Goal: Transaction & Acquisition: Download file/media

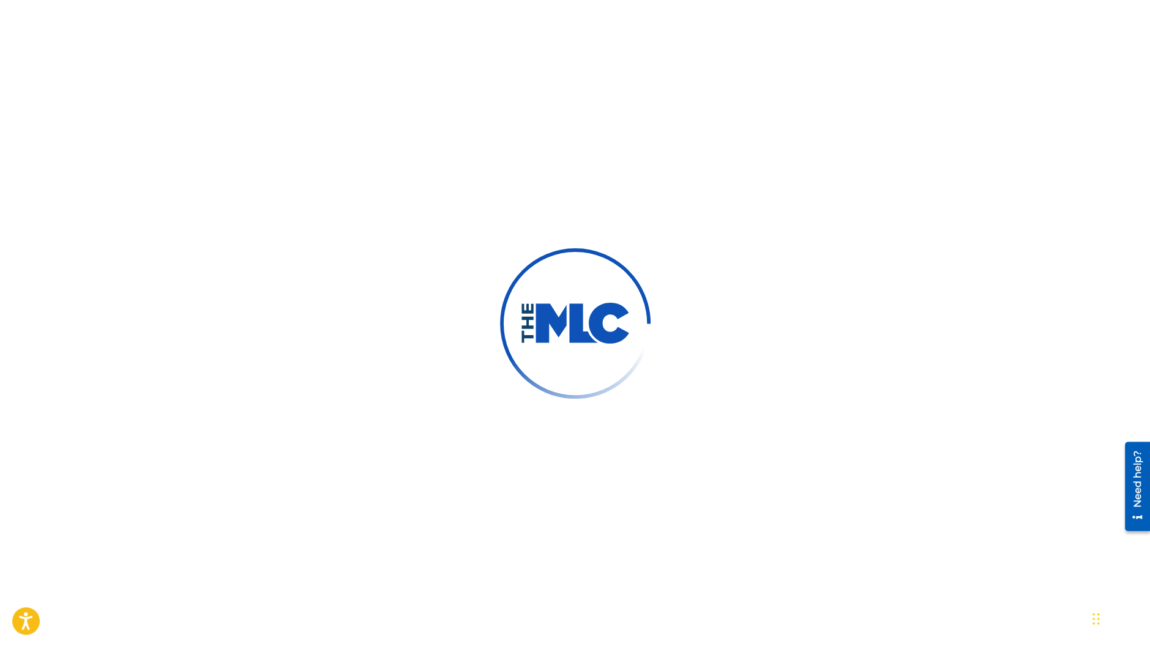
click at [409, 118] on div at bounding box center [575, 323] width 1150 height 647
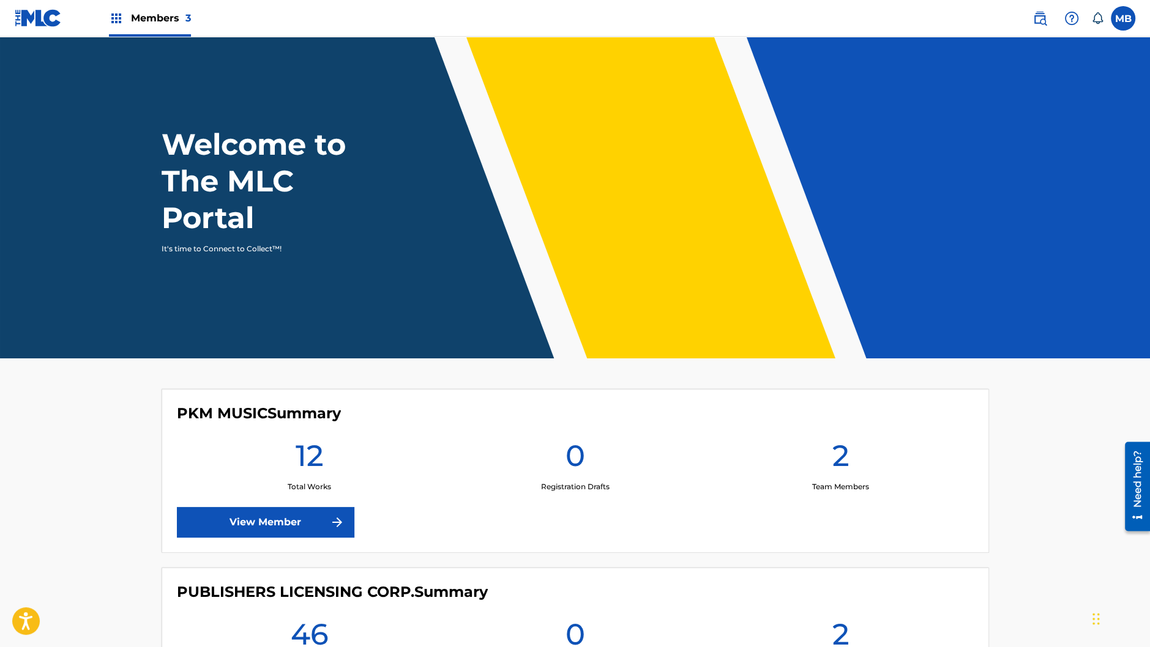
click at [155, 19] on span "Members 3" at bounding box center [161, 18] width 60 height 14
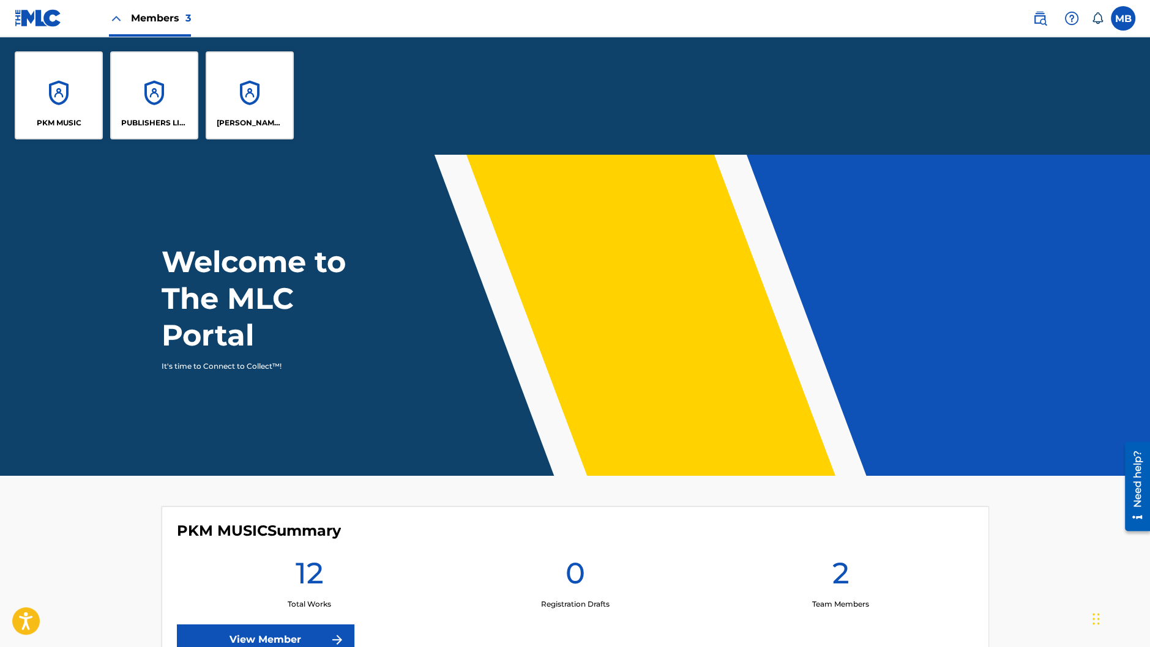
click at [235, 115] on div "[PERSON_NAME] BAY MUSIC" at bounding box center [250, 95] width 88 height 88
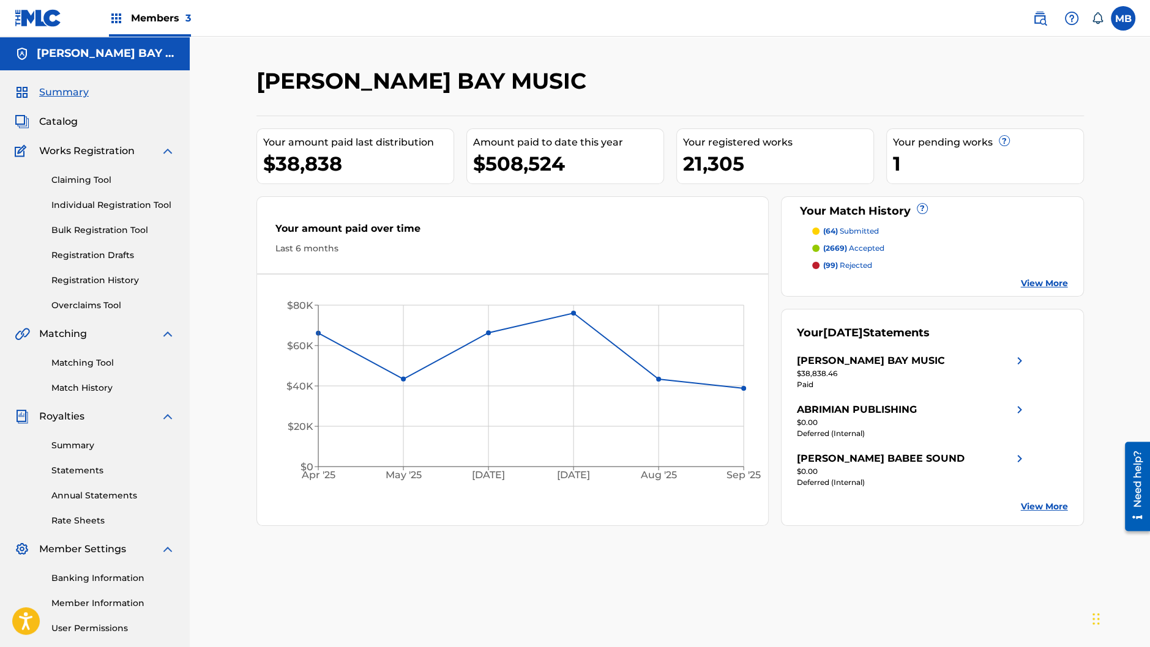
click at [103, 468] on link "Statements" at bounding box center [113, 470] width 124 height 13
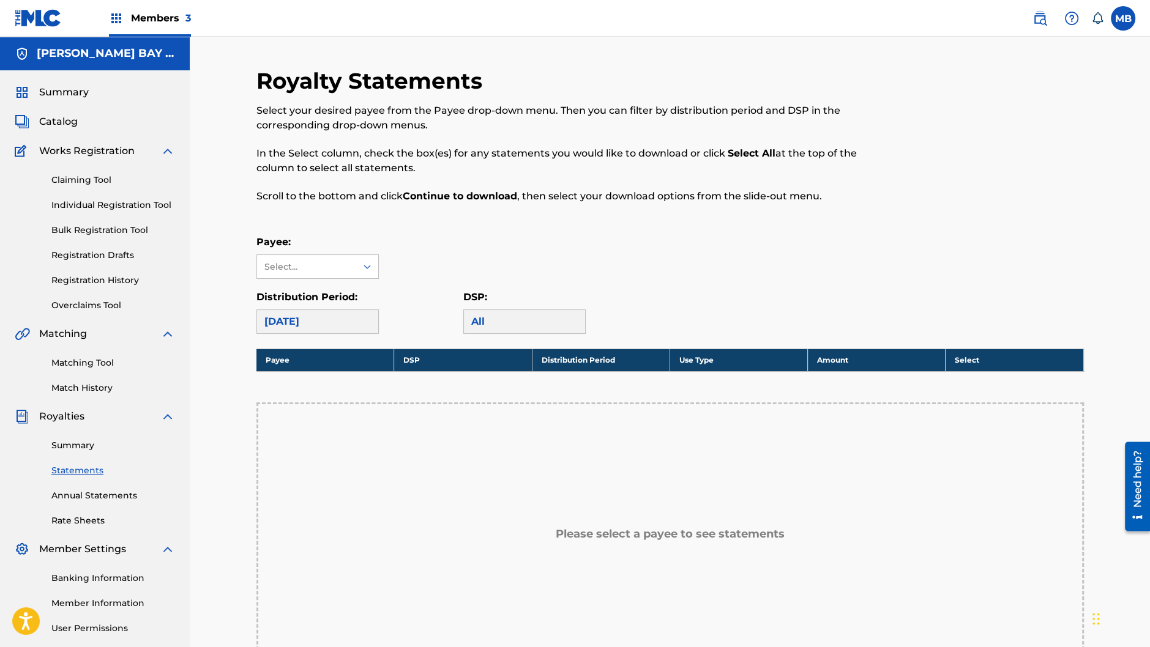
click at [352, 326] on div "September 2025" at bounding box center [317, 322] width 122 height 24
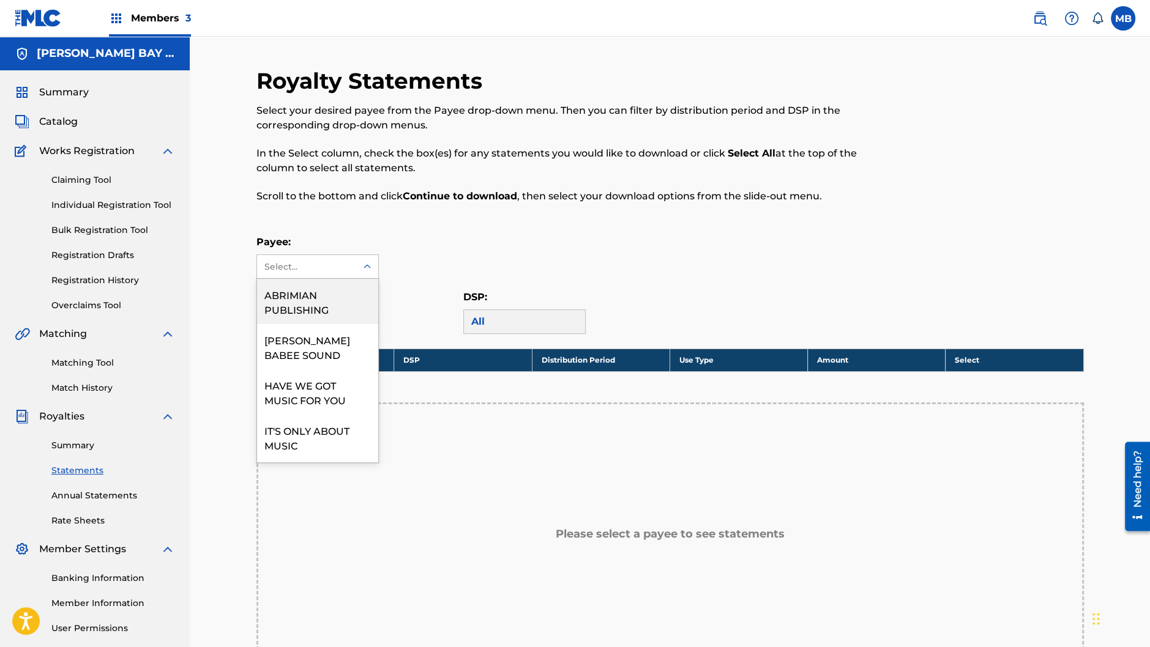
click at [364, 265] on icon at bounding box center [367, 267] width 12 height 12
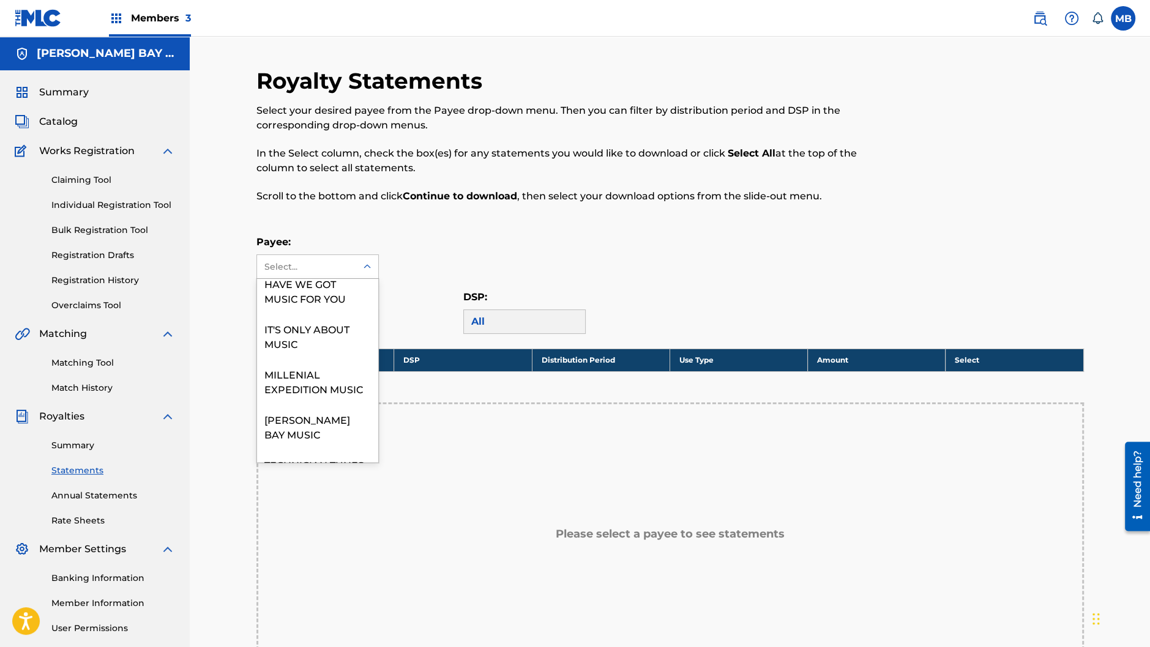
scroll to position [104, 0]
click at [323, 450] on div "TECHNICIAN TUNES" at bounding box center [317, 462] width 121 height 31
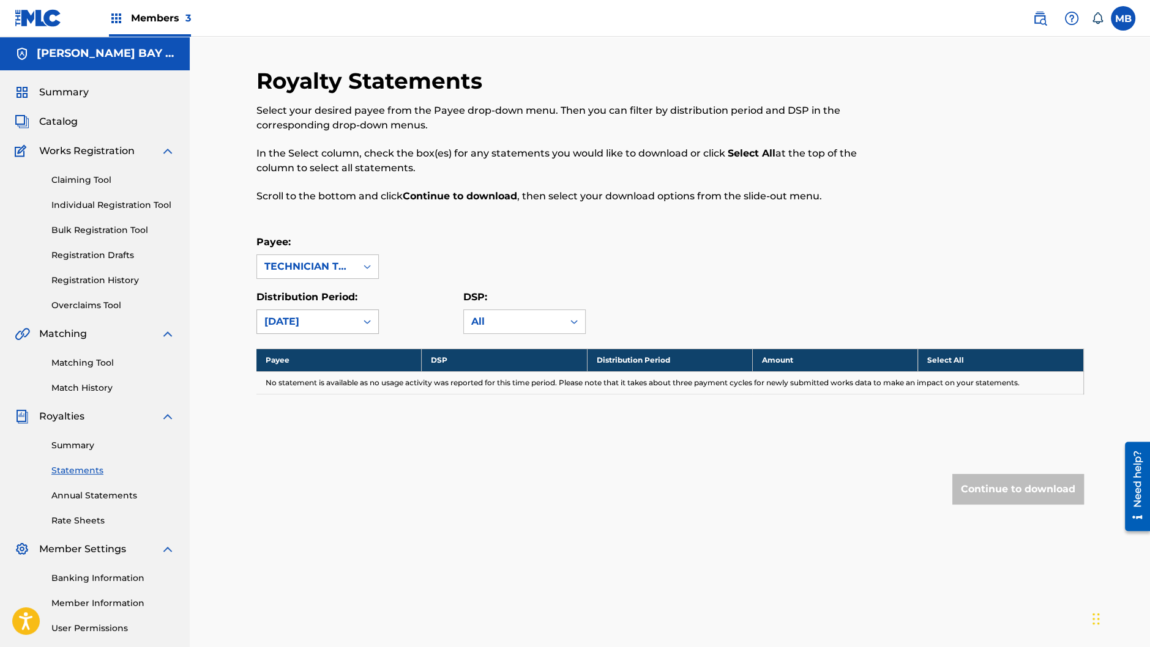
click at [366, 322] on icon at bounding box center [366, 322] width 7 height 4
click at [302, 470] on div "May 2025" at bounding box center [317, 471] width 121 height 31
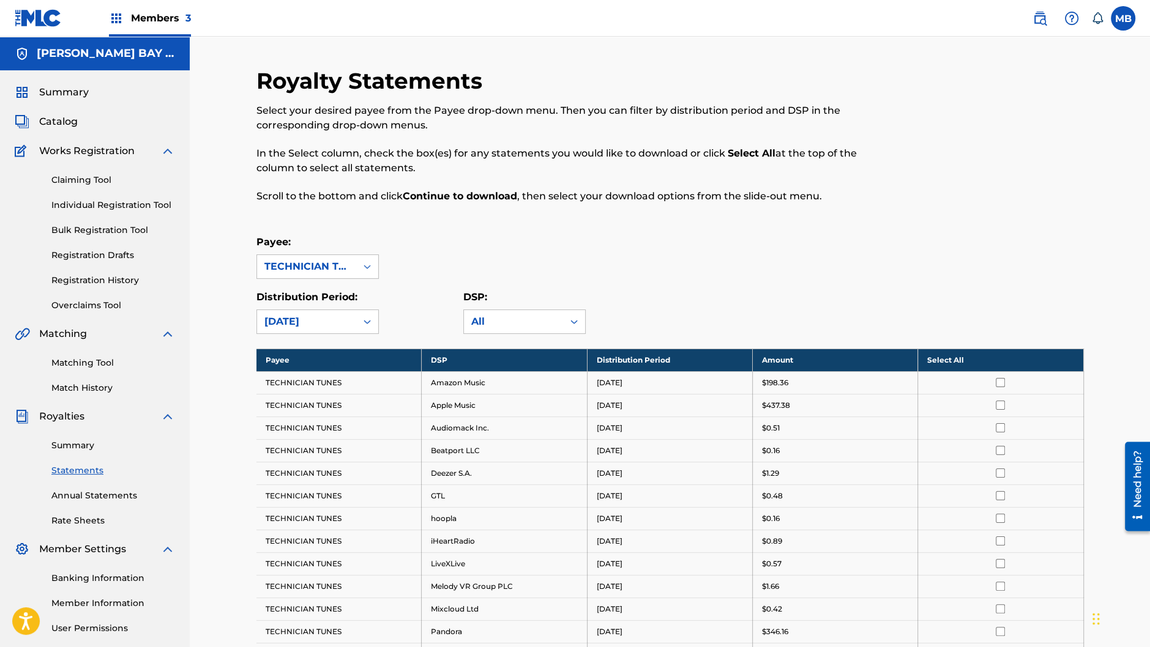
click at [966, 357] on th "Select All" at bounding box center [1000, 360] width 165 height 23
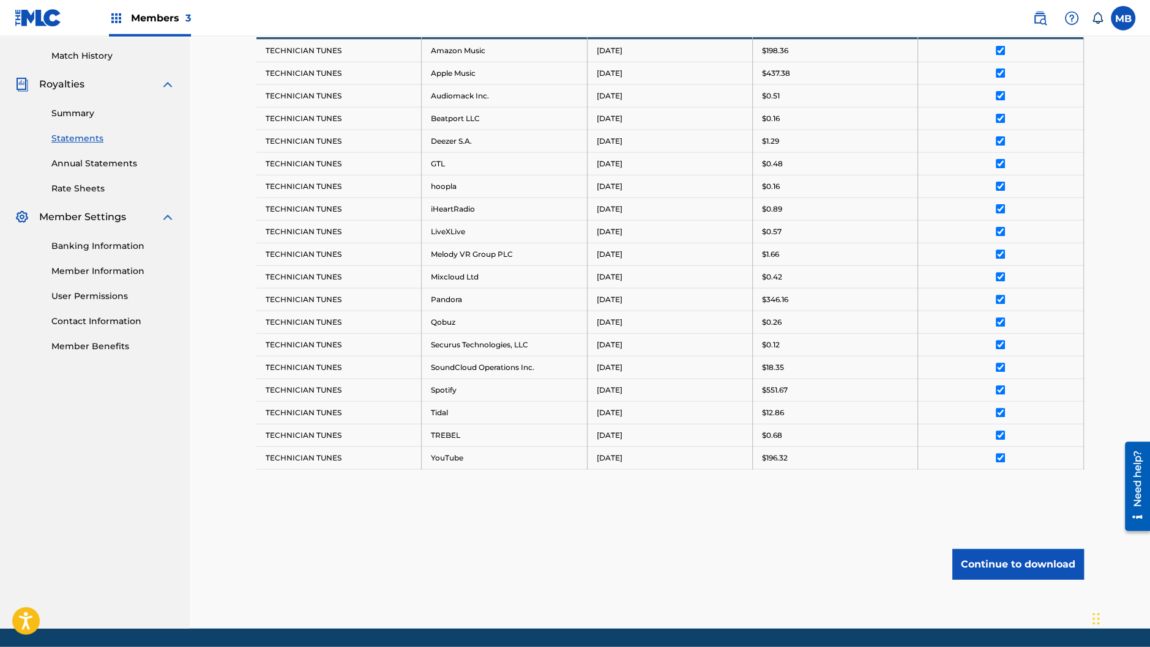
scroll to position [376, 0]
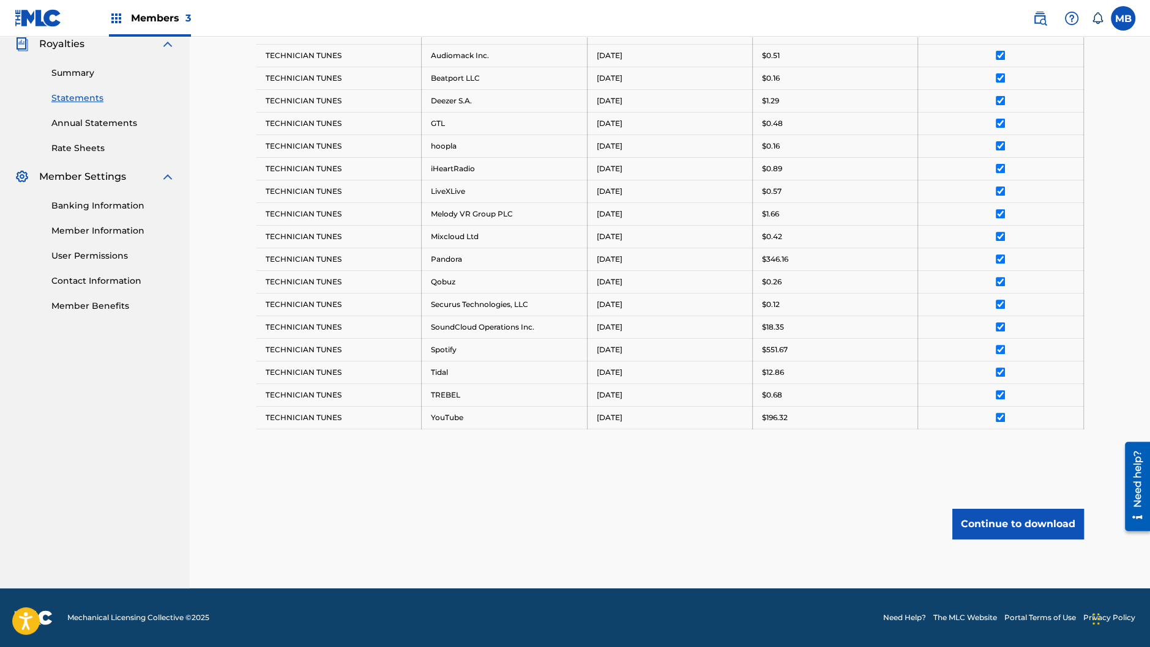
click at [1007, 524] on button "Continue to download" at bounding box center [1018, 524] width 132 height 31
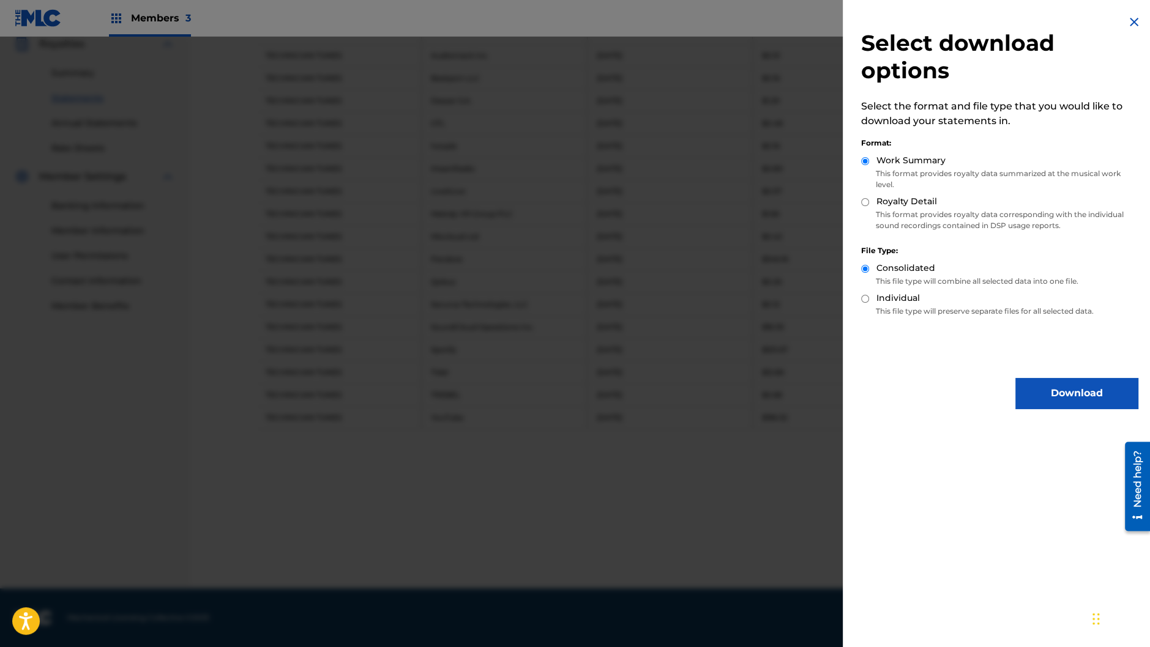
click at [1052, 381] on button "Download" at bounding box center [1076, 393] width 122 height 31
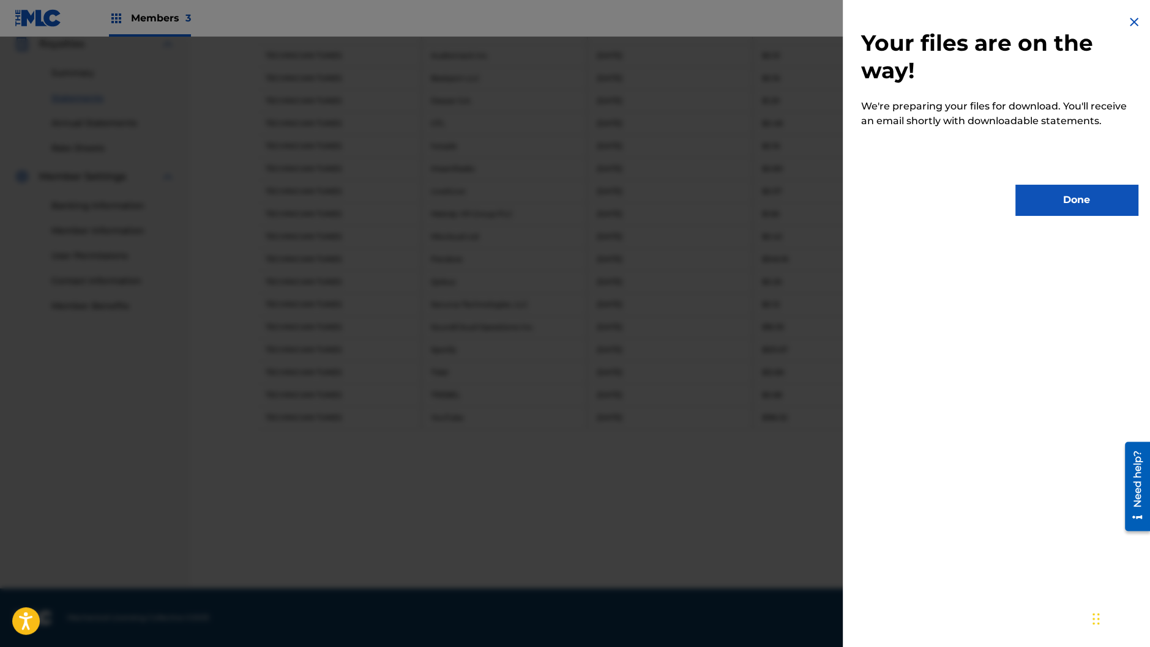
click at [1033, 196] on button "Done" at bounding box center [1076, 200] width 122 height 31
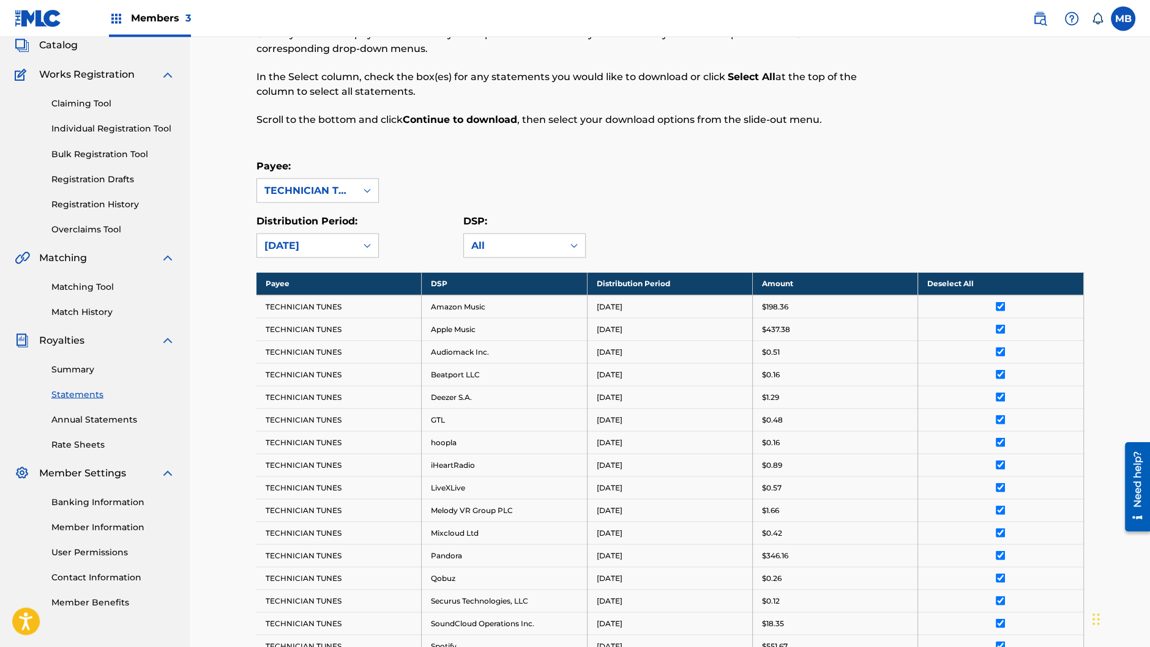
scroll to position [68, 0]
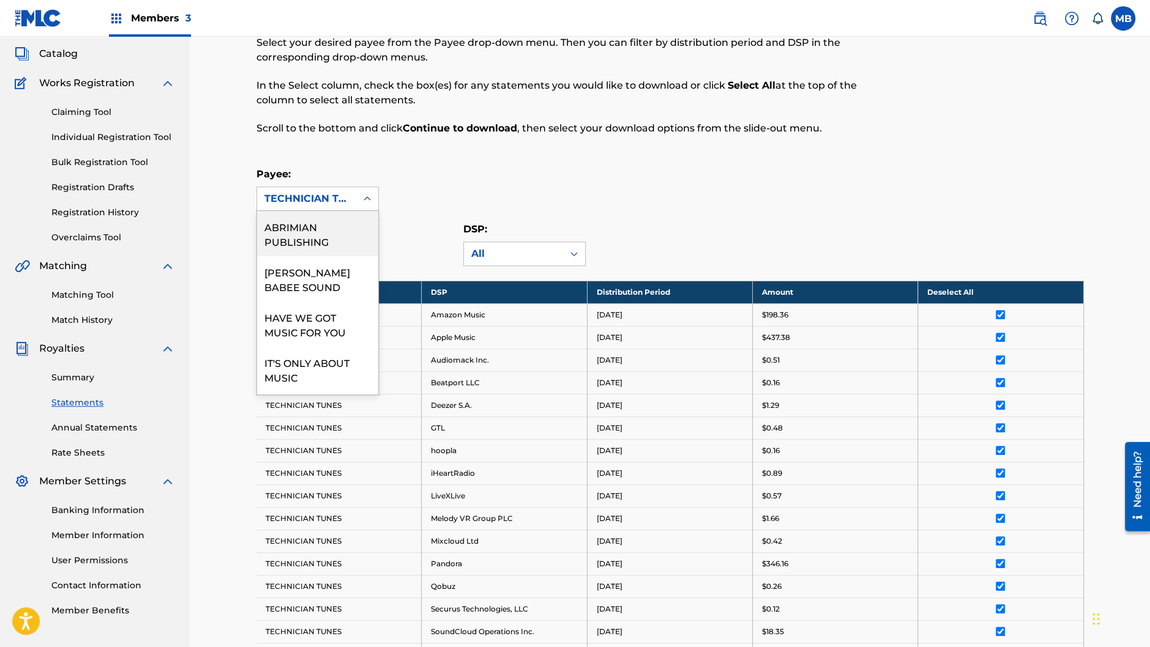
click at [367, 196] on icon at bounding box center [367, 199] width 12 height 12
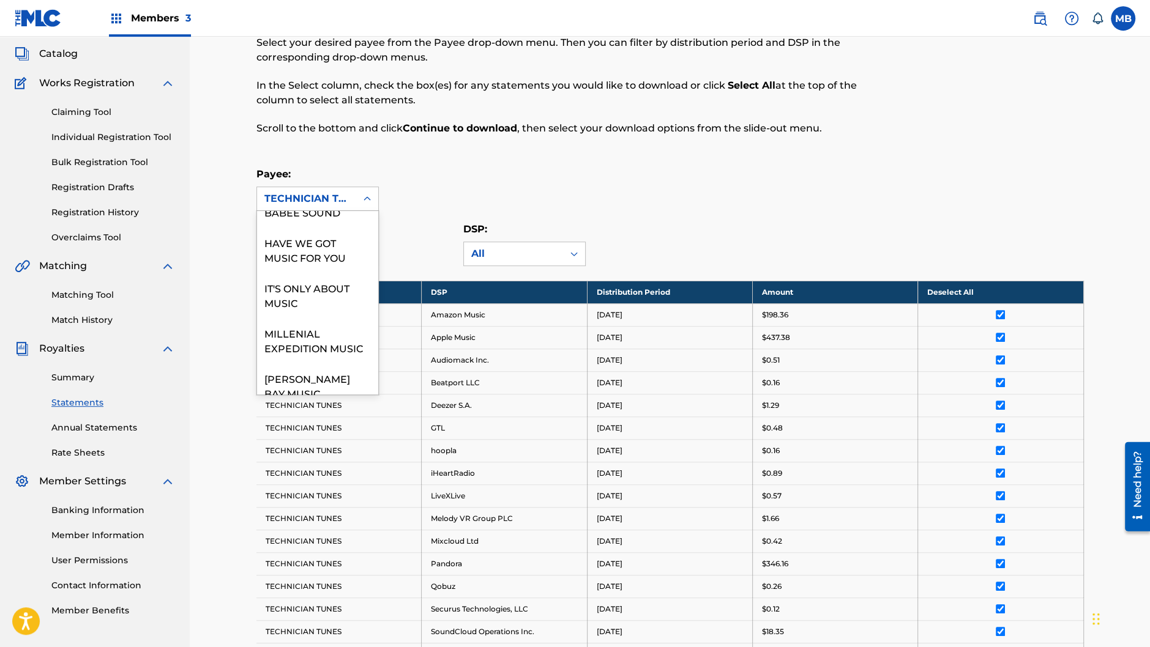
scroll to position [104, 0]
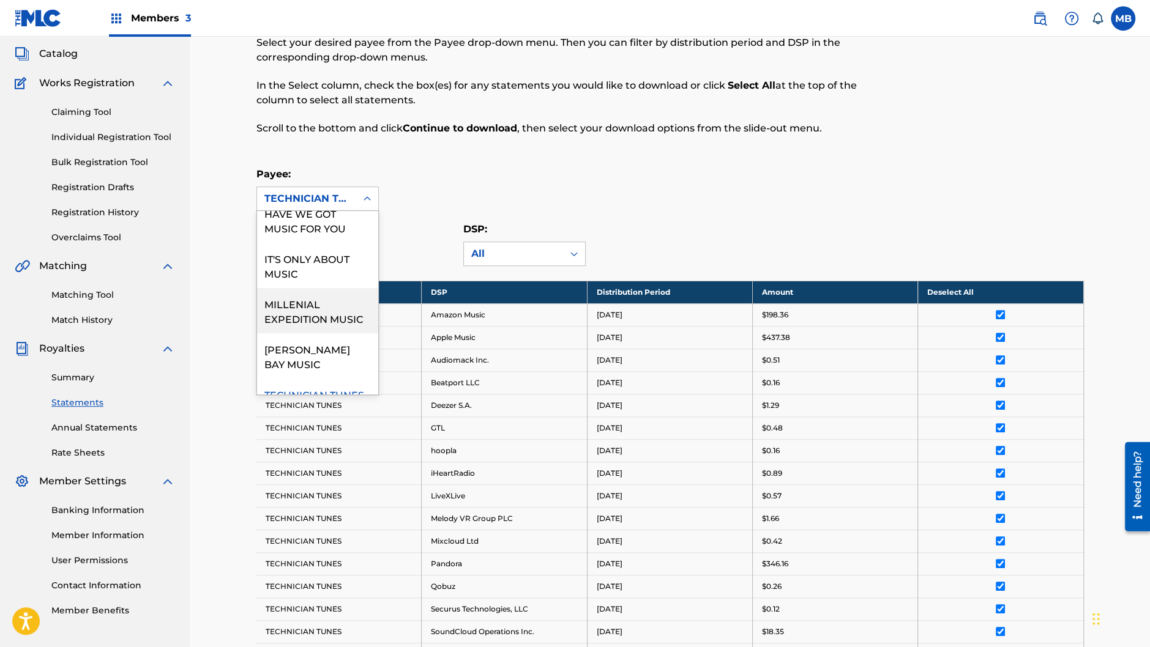
click at [284, 306] on div "MILLENIAL EXPEDITION MUSIC" at bounding box center [317, 310] width 121 height 45
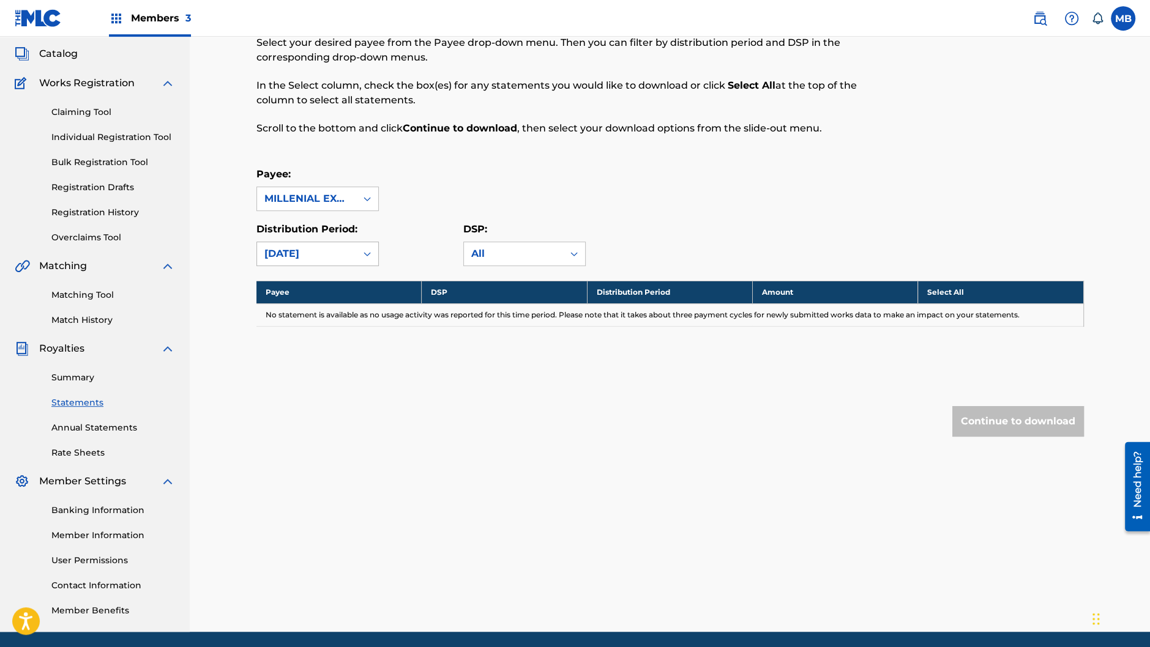
click at [356, 254] on div at bounding box center [367, 253] width 22 height 23
click at [286, 395] on div "May 2025" at bounding box center [317, 404] width 121 height 31
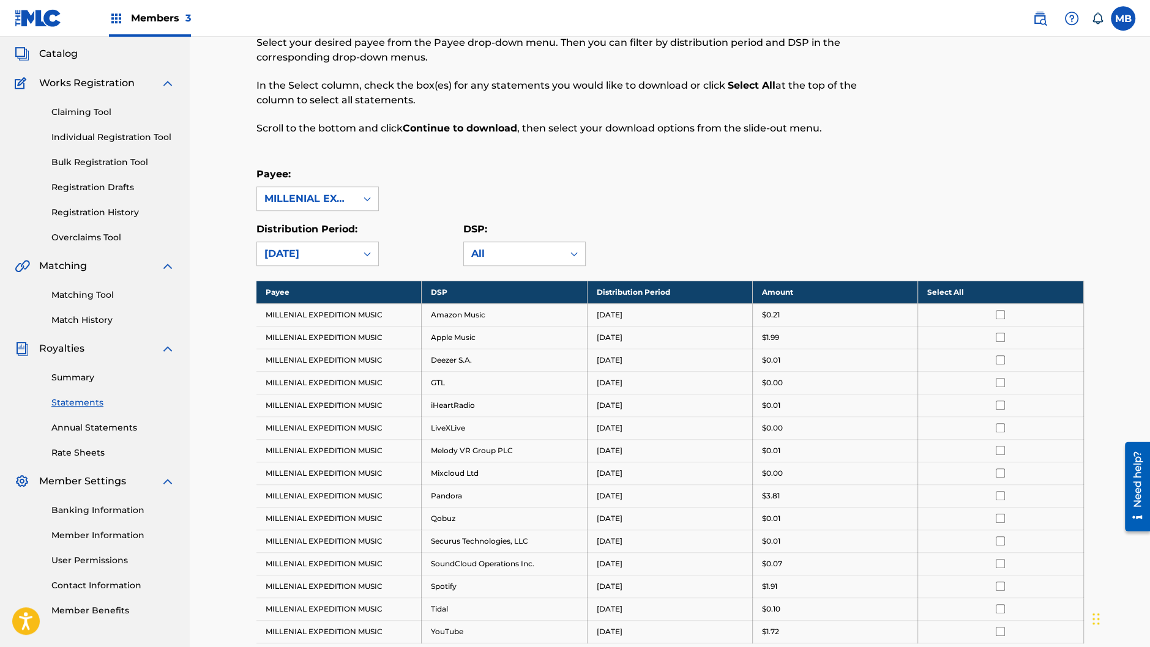
click at [990, 297] on th "Select All" at bounding box center [1000, 292] width 165 height 23
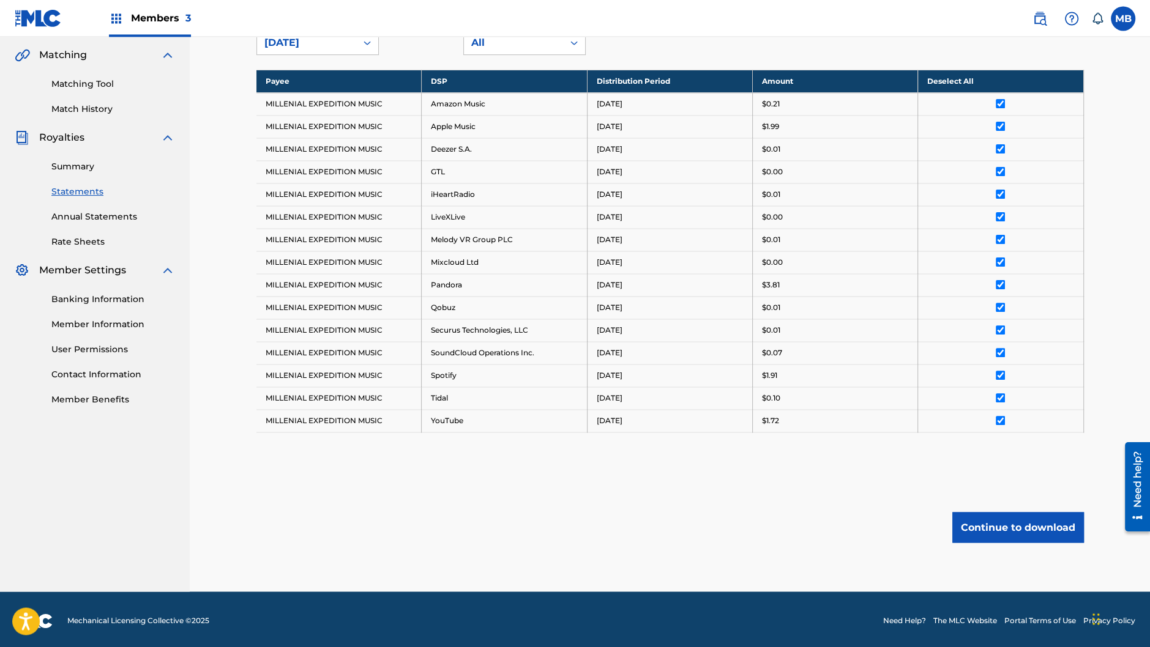
scroll to position [285, 0]
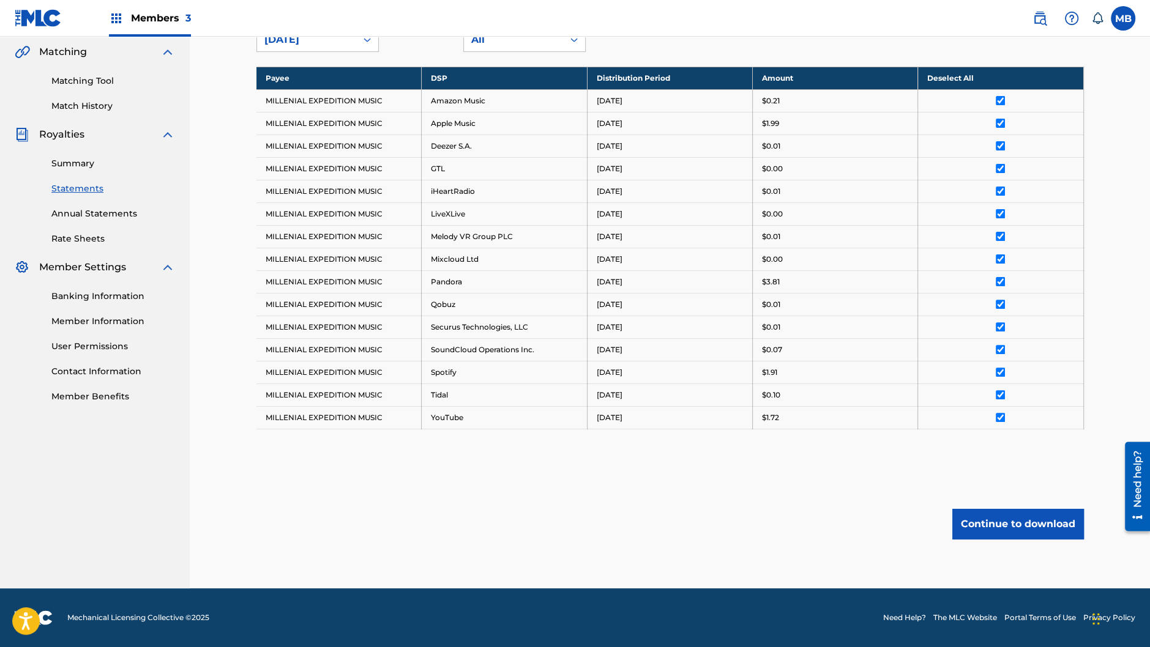
click at [995, 519] on button "Continue to download" at bounding box center [1018, 524] width 132 height 31
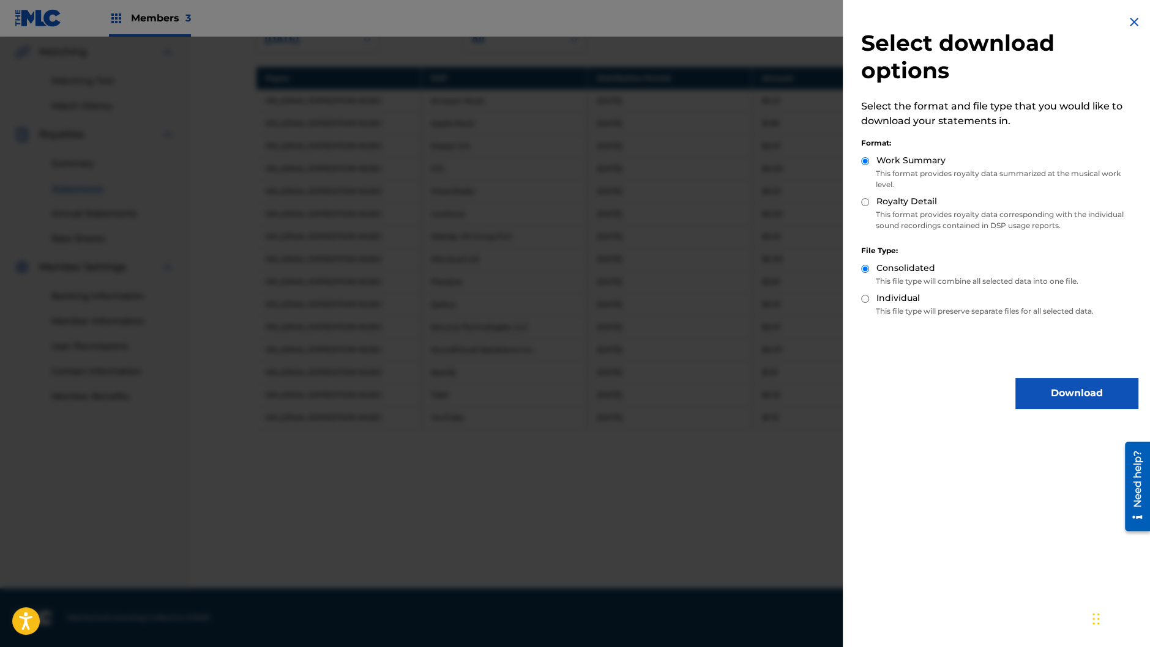
click at [1062, 398] on button "Download" at bounding box center [1076, 393] width 122 height 31
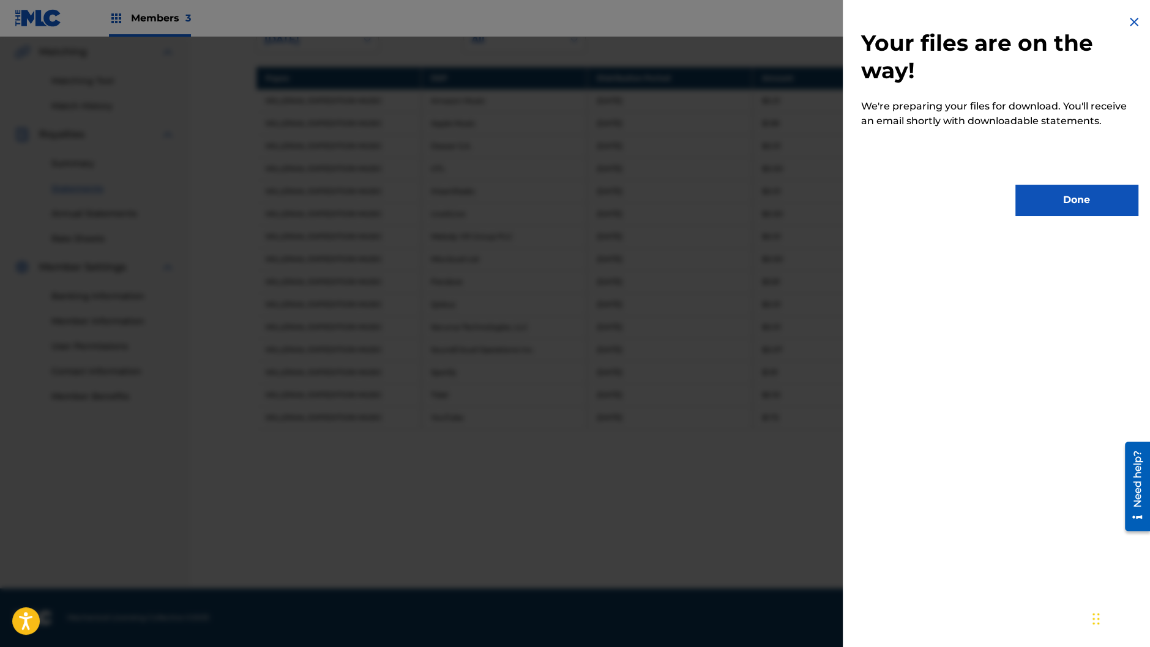
click at [1083, 196] on button "Done" at bounding box center [1076, 200] width 122 height 31
